Goal: Task Accomplishment & Management: Complete application form

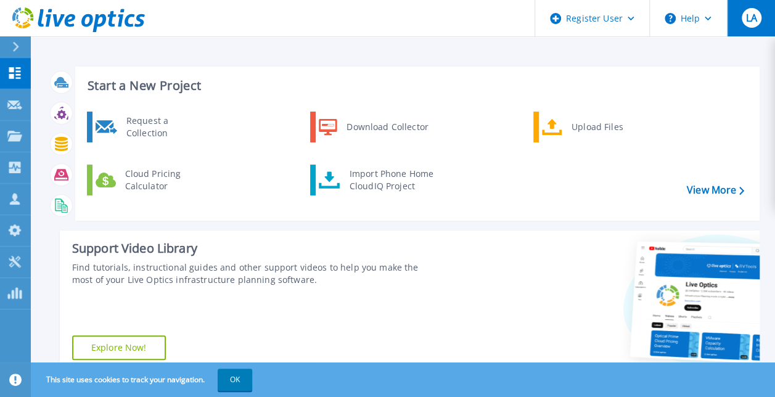
click at [761, 14] on button "LA" at bounding box center [751, 18] width 48 height 36
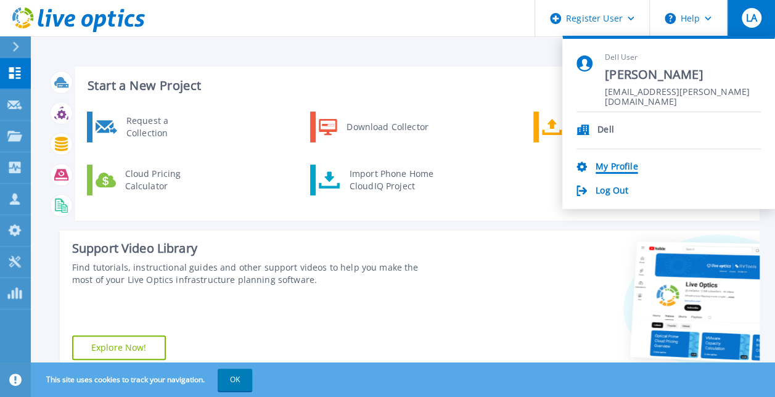
click at [617, 162] on link "My Profile" at bounding box center [617, 168] width 42 height 12
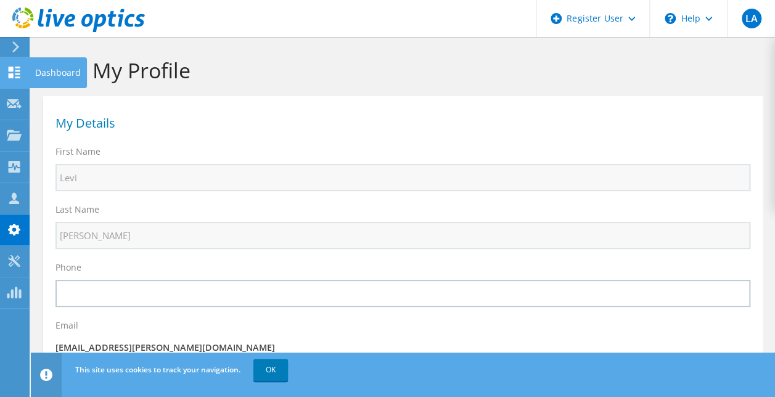
click at [14, 72] on icon at bounding box center [14, 73] width 15 height 12
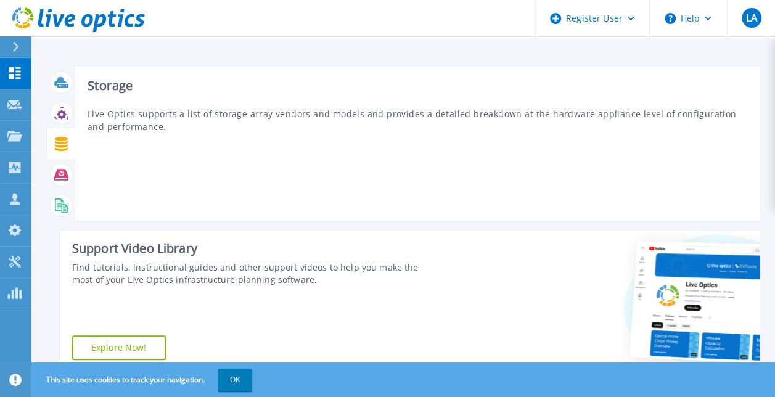
click at [56, 144] on icon at bounding box center [61, 144] width 14 height 14
click at [59, 143] on icon at bounding box center [61, 144] width 13 height 14
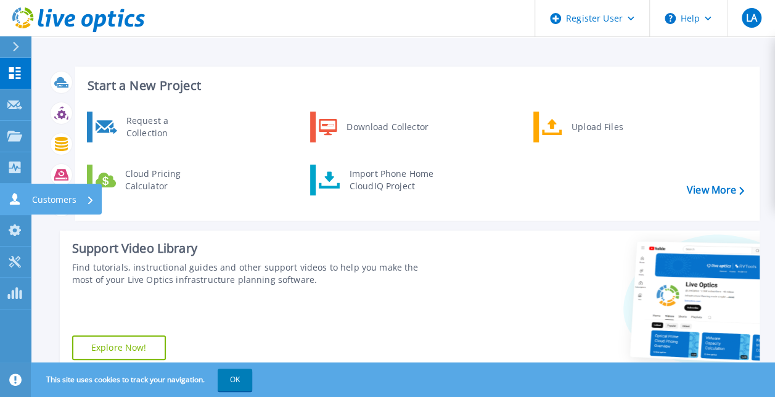
click at [12, 205] on link "Customers Customers" at bounding box center [15, 199] width 31 height 31
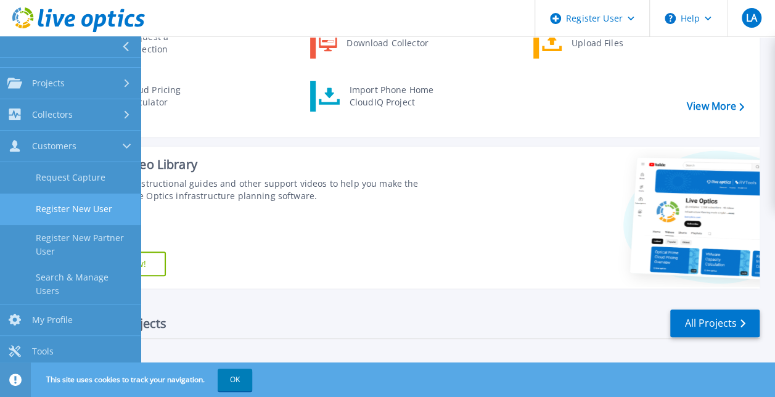
scroll to position [123, 0]
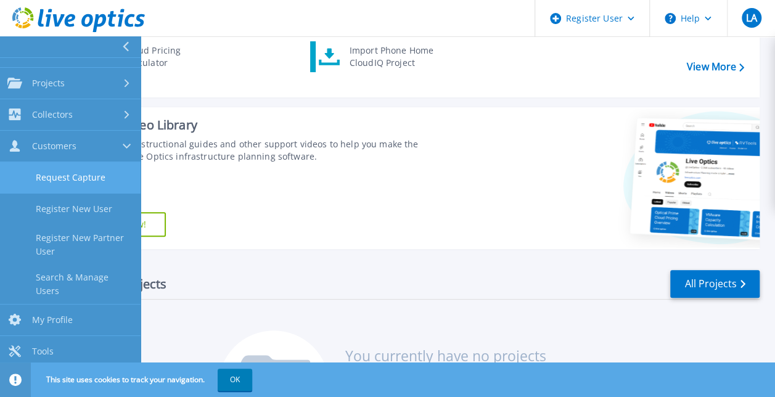
click at [76, 167] on link "Request Capture" at bounding box center [70, 177] width 141 height 31
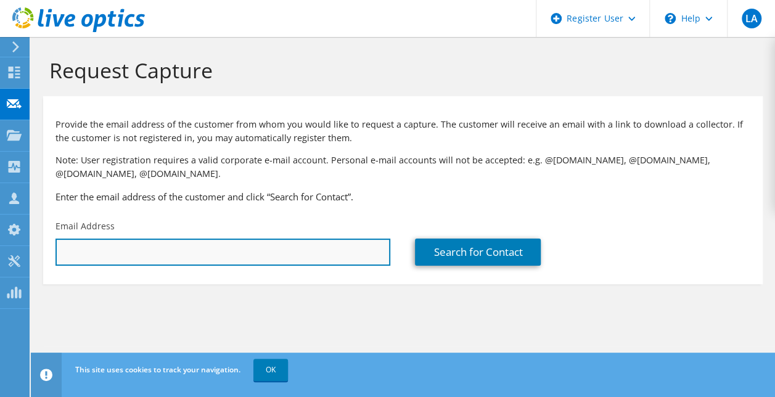
click at [268, 241] on input "text" at bounding box center [223, 252] width 335 height 27
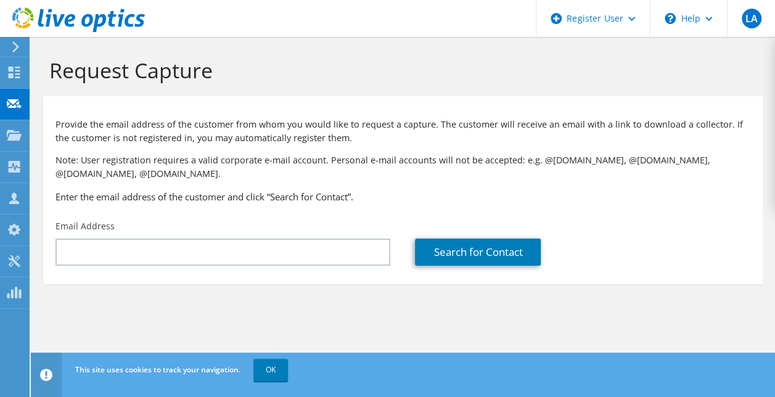
click at [405, 175] on p "Note: User registration requires a valid corporate e-mail account. Personal e-m…" at bounding box center [403, 167] width 695 height 27
click at [55, 262] on div "Tools" at bounding box center [46, 261] width 34 height 31
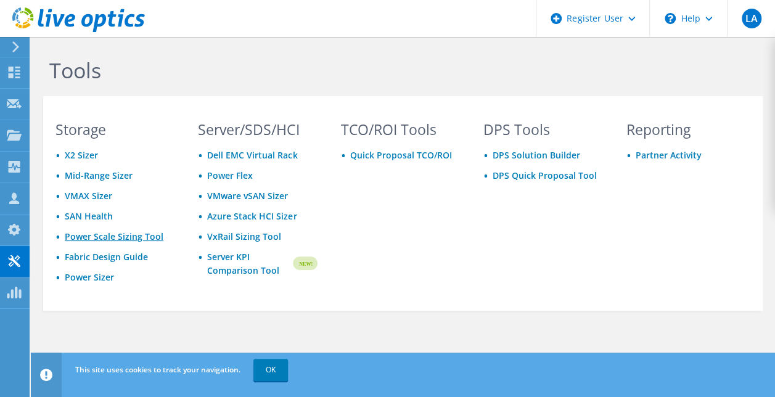
click at [146, 239] on link "Power Scale Sizing Tool" at bounding box center [114, 237] width 99 height 12
click at [270, 378] on link "OK" at bounding box center [271, 370] width 35 height 22
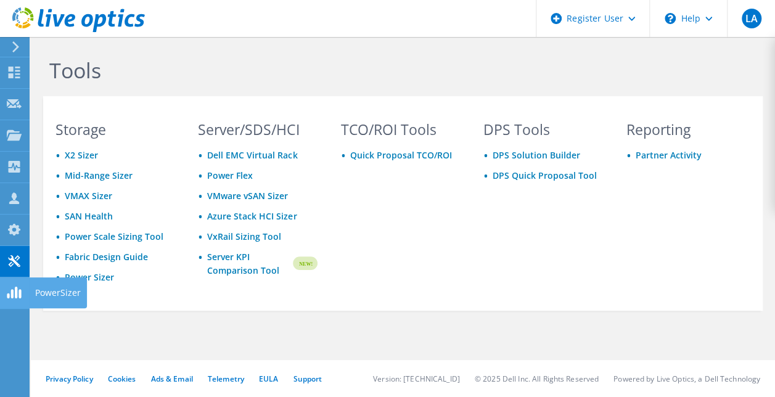
click at [7, 297] on use at bounding box center [14, 293] width 14 height 12
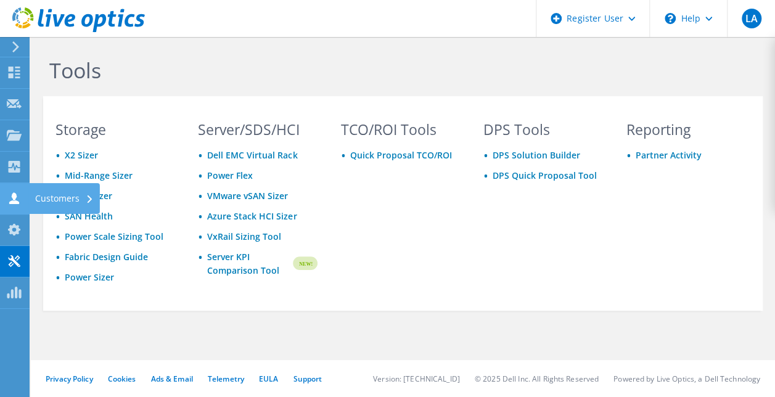
click at [63, 196] on div "Customers" at bounding box center [64, 198] width 71 height 31
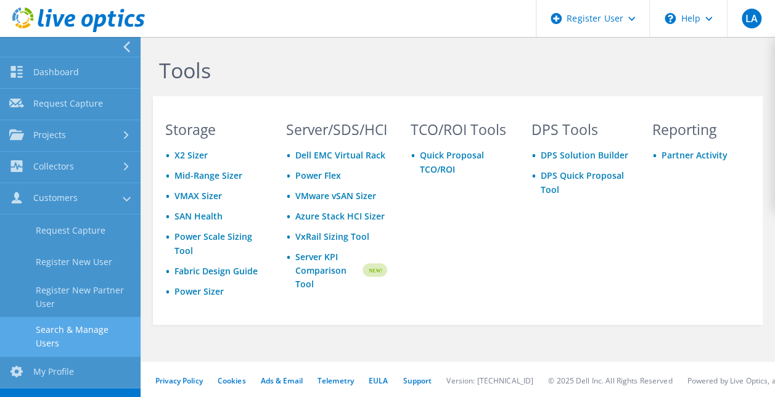
click at [63, 343] on link "Search & Manage Users" at bounding box center [70, 336] width 141 height 39
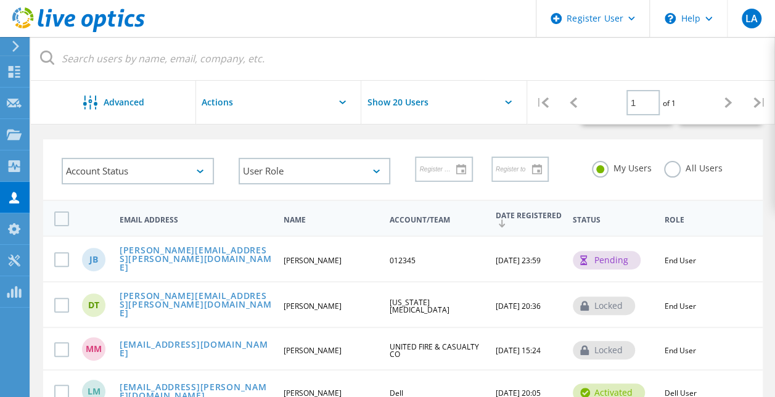
scroll to position [2, 0]
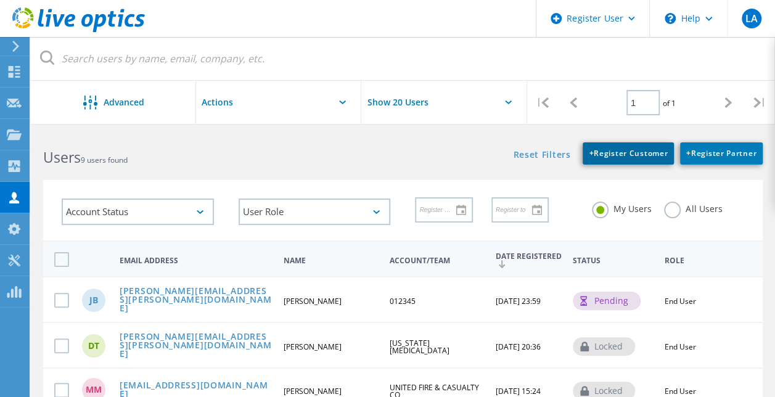
click at [607, 159] on link "+ Register Customer" at bounding box center [628, 154] width 91 height 22
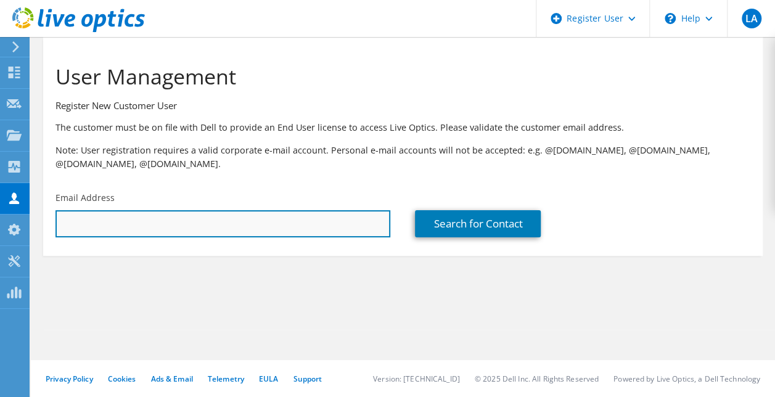
click at [310, 228] on input "text" at bounding box center [223, 223] width 335 height 27
type input "kenneth.brown@ssmhealth.com"
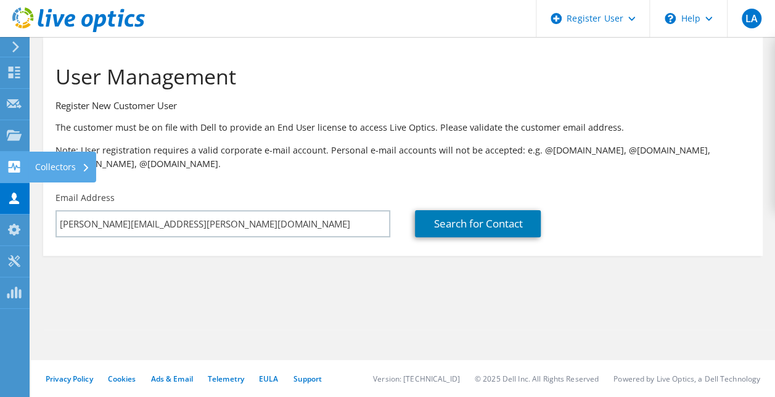
click at [37, 165] on div "Collectors" at bounding box center [62, 167] width 67 height 31
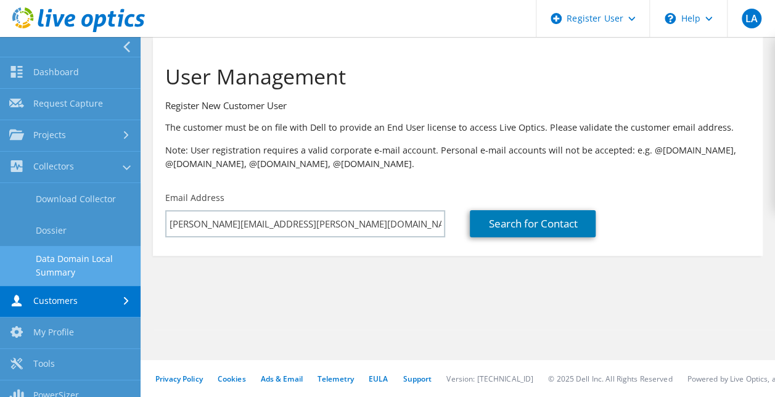
click at [67, 269] on link "Data Domain Local Summary" at bounding box center [70, 265] width 141 height 39
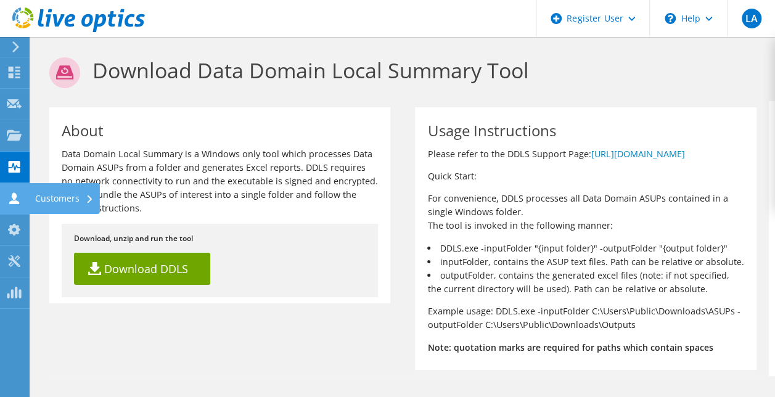
click at [40, 192] on div "Customers" at bounding box center [64, 198] width 71 height 31
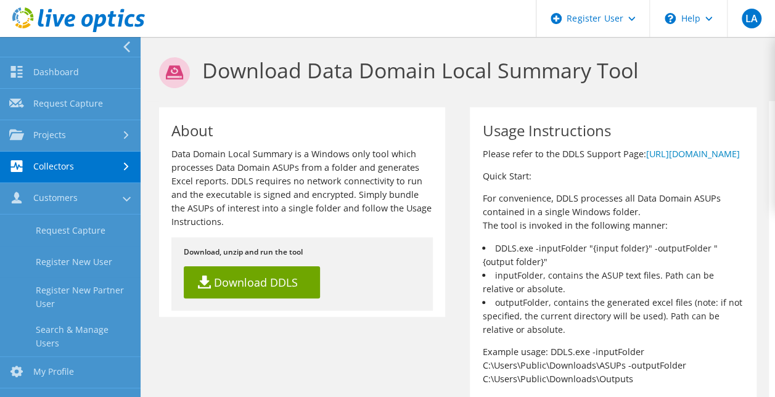
click at [63, 162] on link "Collectors" at bounding box center [70, 167] width 141 height 31
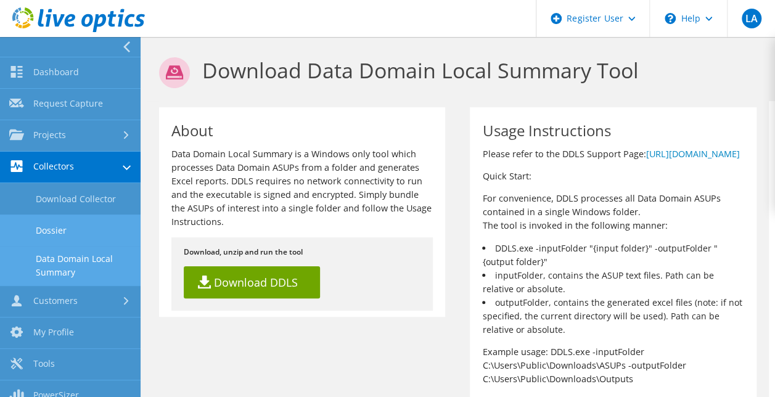
click at [49, 225] on link "Dossier" at bounding box center [70, 230] width 141 height 31
